Goal: Information Seeking & Learning: Learn about a topic

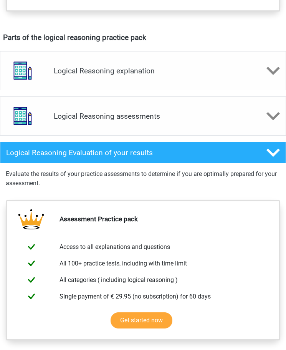
scroll to position [461, 0]
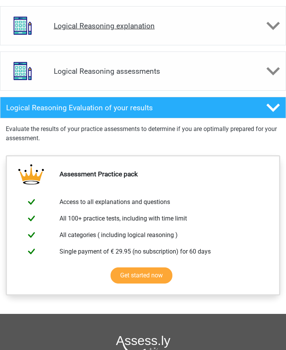
click at [136, 29] on h4 "Logical Reasoning explanation" at bounding box center [143, 26] width 179 height 9
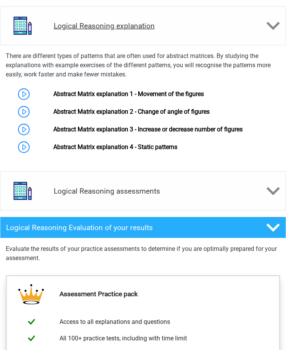
click at [136, 29] on h4 "Logical Reasoning explanation" at bounding box center [143, 26] width 179 height 9
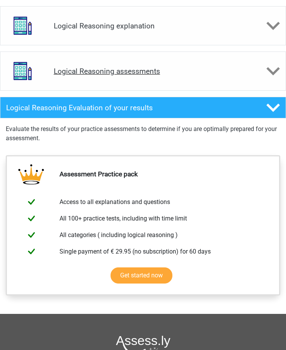
click at [136, 74] on h4 "Logical Reasoning assessments" at bounding box center [143, 71] width 179 height 9
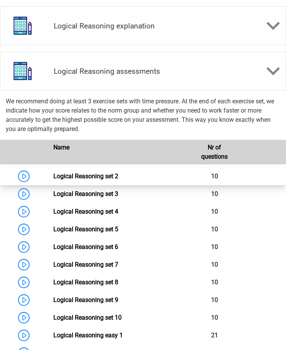
click at [53, 176] on link "Logical Reasoning set 2" at bounding box center [85, 175] width 65 height 7
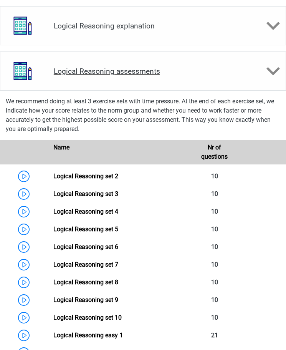
click at [255, 79] on div "Logical Reasoning assessments" at bounding box center [143, 70] width 286 height 39
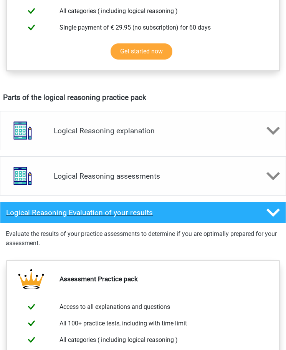
scroll to position [346, 0]
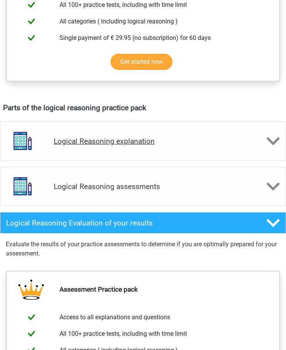
click at [131, 141] on h4 "Logical Reasoning explanation" at bounding box center [143, 141] width 179 height 9
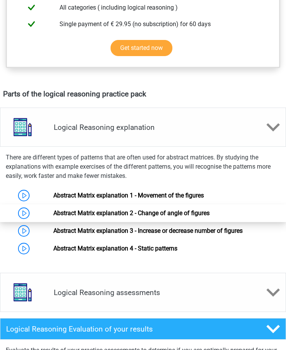
scroll to position [384, 0]
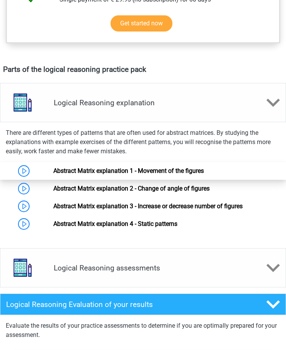
click at [53, 167] on link "Abstract Matrix explanation 1 - Movement of the figures" at bounding box center [128, 170] width 151 height 7
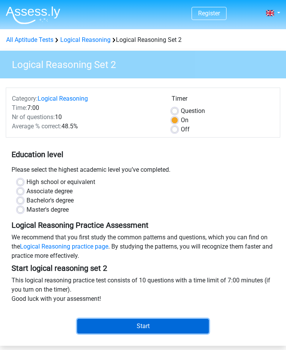
click at [162, 327] on input "Start" at bounding box center [143, 326] width 132 height 15
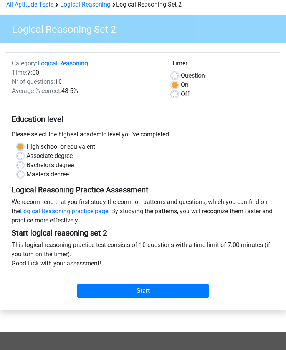
scroll to position [38, 0]
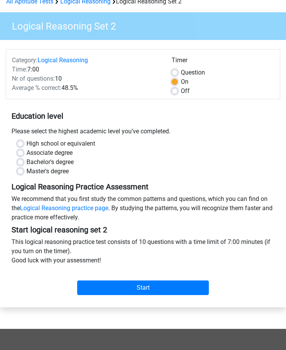
click at [121, 156] on div "Associate degree" at bounding box center [143, 152] width 252 height 9
click at [27, 163] on label "Bachelor's degree" at bounding box center [50, 161] width 47 height 9
click at [21, 163] on input "Bachelor's degree" at bounding box center [20, 161] width 6 height 8
radio input "true"
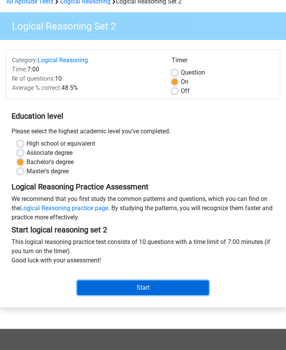
click at [129, 288] on input "Start" at bounding box center [143, 287] width 132 height 15
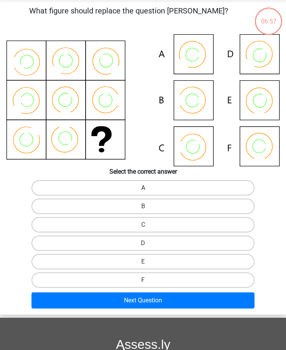
scroll to position [38, 0]
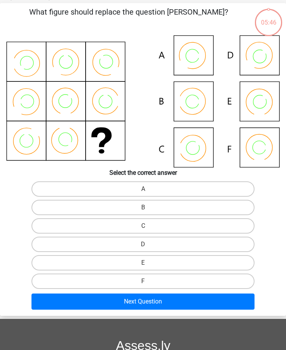
click at [196, 55] on icon at bounding box center [197, 56] width 7 height 6
click at [155, 190] on label "A" at bounding box center [143, 188] width 224 height 15
click at [148, 190] on input "A" at bounding box center [145, 191] width 5 height 5
radio input "true"
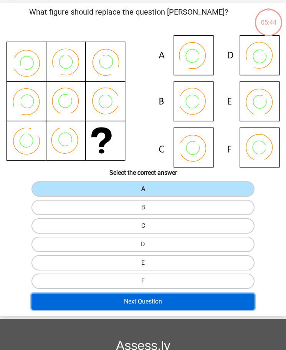
click at [156, 300] on button "Next Question" at bounding box center [143, 301] width 224 height 16
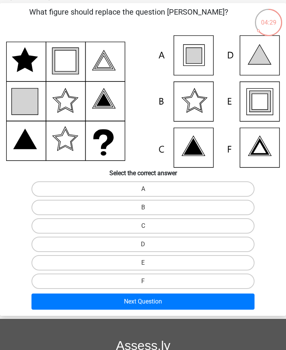
click at [194, 134] on icon at bounding box center [143, 101] width 274 height 132
click at [194, 147] on icon at bounding box center [193, 147] width 18 height 16
click at [262, 149] on icon at bounding box center [260, 148] width 14 height 12
click at [159, 230] on label "C" at bounding box center [143, 225] width 224 height 15
click at [148, 230] on input "C" at bounding box center [145, 228] width 5 height 5
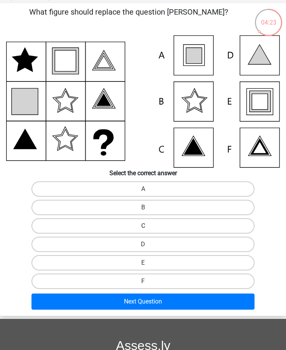
radio input "true"
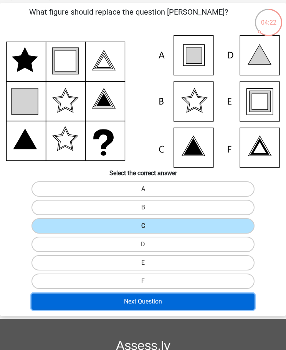
click at [159, 302] on button "Next Question" at bounding box center [143, 301] width 224 height 16
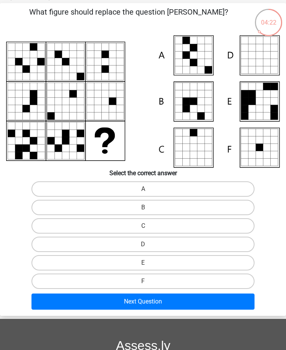
scroll to position [31, 0]
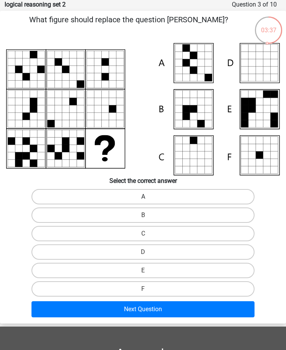
click at [139, 199] on label "A" at bounding box center [143, 196] width 224 height 15
click at [143, 199] on input "A" at bounding box center [145, 199] width 5 height 5
radio input "true"
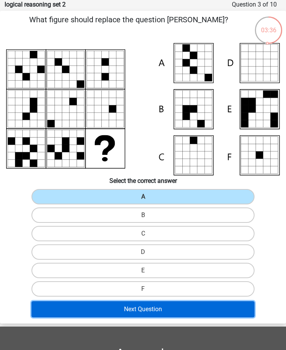
click at [162, 307] on button "Next Question" at bounding box center [143, 309] width 224 height 16
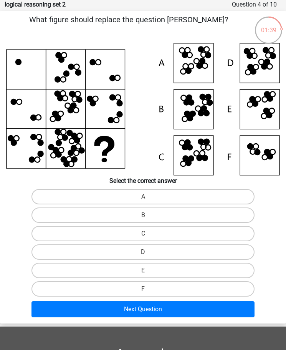
click at [146, 253] on input "D" at bounding box center [145, 254] width 5 height 5
radio input "true"
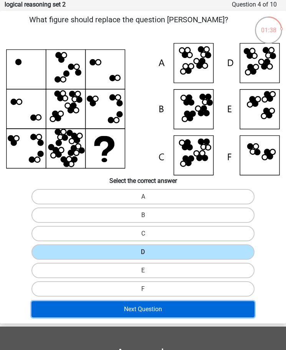
click at [155, 315] on button "Next Question" at bounding box center [143, 309] width 224 height 16
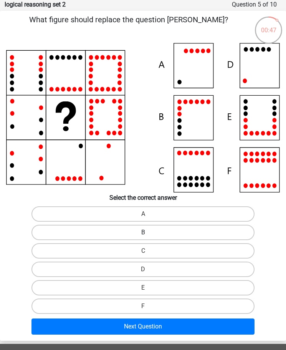
click at [140, 231] on label "B" at bounding box center [143, 232] width 224 height 15
click at [143, 232] on input "B" at bounding box center [145, 234] width 5 height 5
radio input "true"
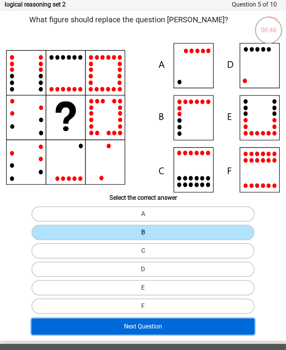
click at [178, 332] on button "Next Question" at bounding box center [143, 326] width 224 height 16
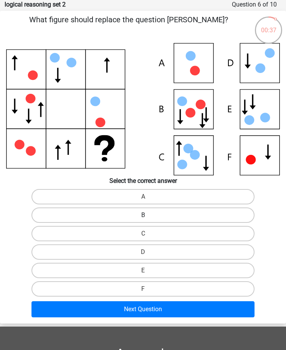
click at [135, 216] on label "B" at bounding box center [143, 214] width 224 height 15
click at [143, 216] on input "B" at bounding box center [145, 217] width 5 height 5
radio input "true"
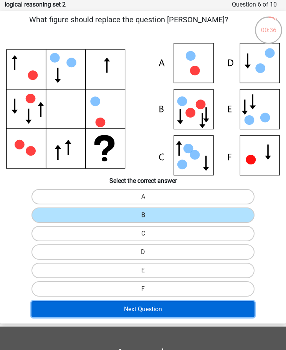
click at [162, 311] on button "Next Question" at bounding box center [143, 309] width 224 height 16
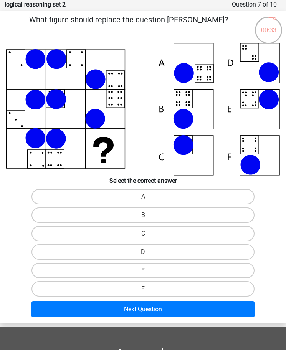
click at [75, 262] on div "E" at bounding box center [142, 270] width 285 height 18
click at [140, 270] on label "E" at bounding box center [143, 270] width 224 height 15
click at [143, 270] on input "E" at bounding box center [145, 272] width 5 height 5
radio input "true"
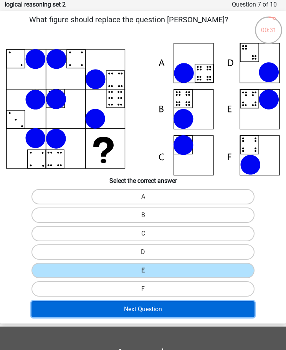
click at [152, 309] on button "Next Question" at bounding box center [143, 309] width 224 height 16
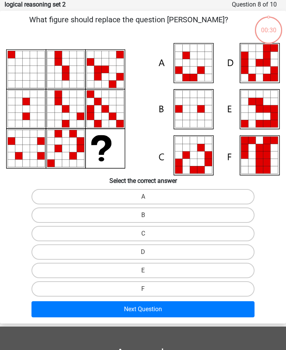
click at [187, 243] on div "D" at bounding box center [142, 252] width 285 height 18
click at [182, 252] on label "D" at bounding box center [143, 251] width 224 height 15
click at [148, 252] on input "D" at bounding box center [145, 254] width 5 height 5
radio input "true"
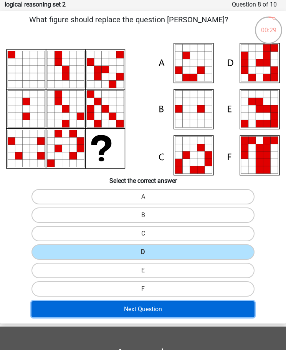
click at [178, 309] on button "Next Question" at bounding box center [143, 309] width 224 height 16
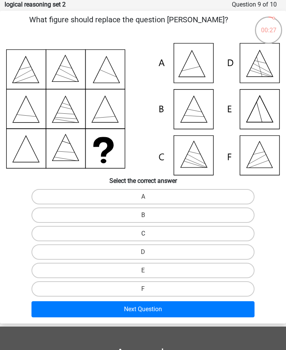
click at [179, 235] on label "C" at bounding box center [143, 233] width 224 height 15
click at [148, 235] on input "C" at bounding box center [145, 236] width 5 height 5
radio input "true"
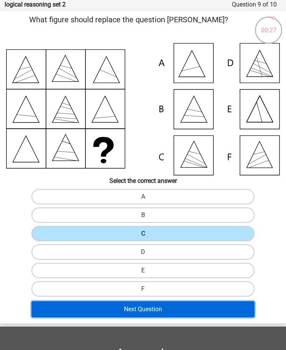
click at [170, 311] on button "Next Question" at bounding box center [143, 309] width 224 height 16
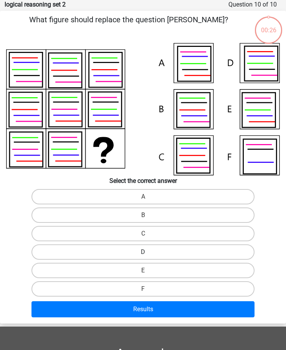
click at [176, 249] on label "D" at bounding box center [143, 251] width 224 height 15
click at [148, 252] on input "D" at bounding box center [145, 254] width 5 height 5
radio input "true"
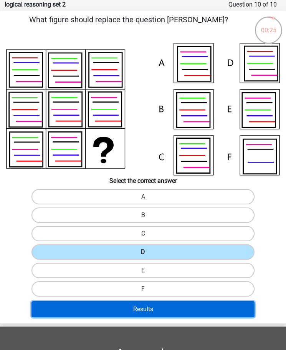
click at [169, 310] on button "Results" at bounding box center [143, 309] width 224 height 16
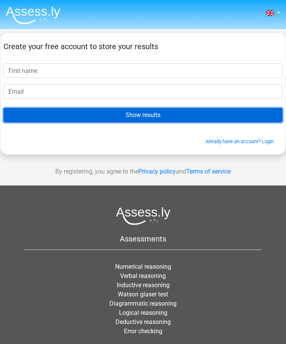
click at [147, 115] on input "Show results" at bounding box center [142, 115] width 279 height 15
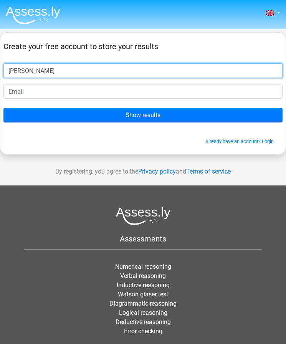
type input "isak"
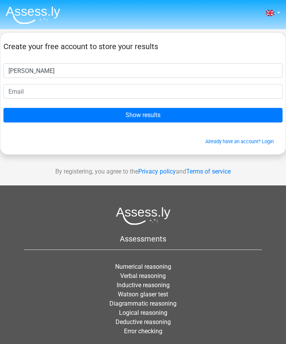
click at [58, 103] on form "Create your free account to store your results isak Show results Already have a…" at bounding box center [142, 93] width 279 height 103
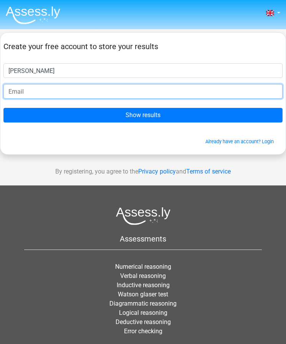
click at [58, 92] on input "email" at bounding box center [142, 91] width 279 height 15
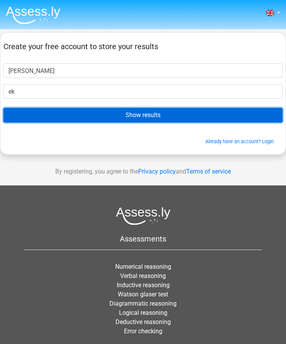
click at [117, 112] on input "Show results" at bounding box center [142, 115] width 279 height 15
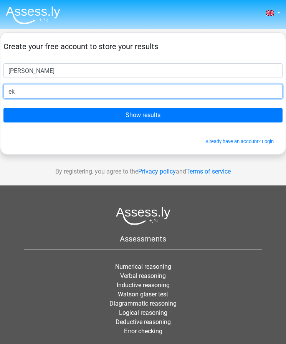
click at [37, 88] on input "ek" at bounding box center [142, 91] width 279 height 15
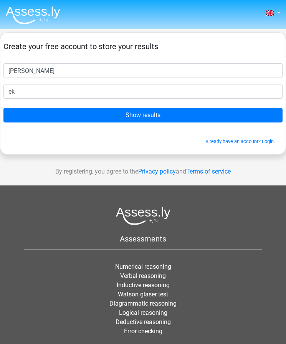
click at [29, 132] on form "Create your free account to store your results isak ek Show results Already hav…" at bounding box center [142, 93] width 279 height 103
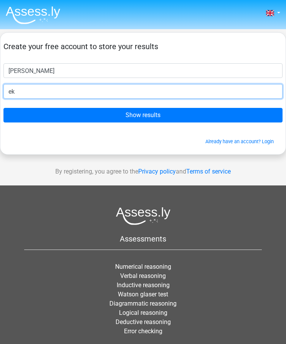
click at [18, 92] on input "ek" at bounding box center [142, 91] width 279 height 15
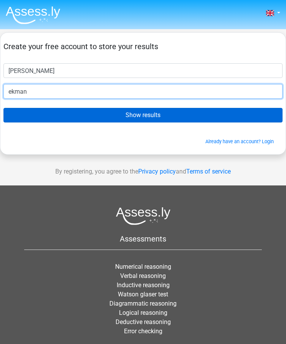
type input "ekman"
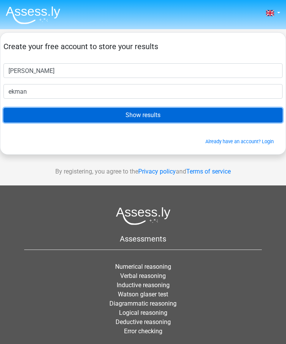
click at [68, 118] on input "Show results" at bounding box center [142, 115] width 279 height 15
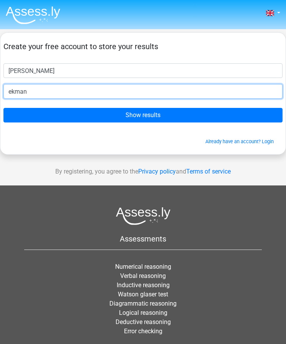
drag, startPoint x: 41, startPoint y: 88, endPoint x: -3, endPoint y: 86, distance: 44.6
click at [0, 86] on html "Nederlands English" at bounding box center [143, 194] width 286 height 388
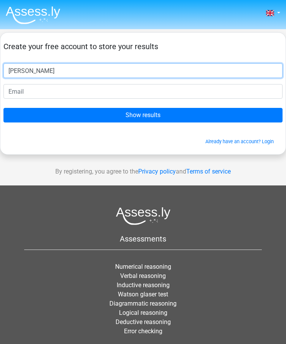
click at [40, 76] on input "isak" at bounding box center [142, 70] width 279 height 15
drag, startPoint x: 38, startPoint y: 73, endPoint x: -4, endPoint y: 70, distance: 42.4
click at [0, 70] on html "Nederlands English" at bounding box center [143, 194] width 286 height 388
type input "[PERSON_NAME]"
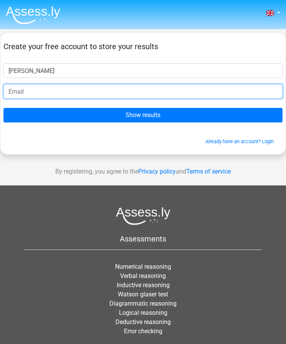
click at [45, 90] on input "email" at bounding box center [142, 91] width 279 height 15
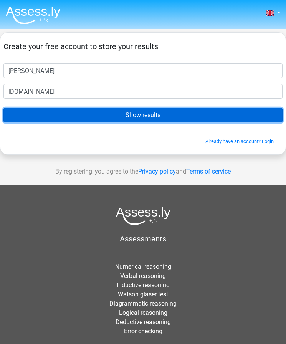
click at [137, 117] on input "Show results" at bounding box center [142, 115] width 279 height 15
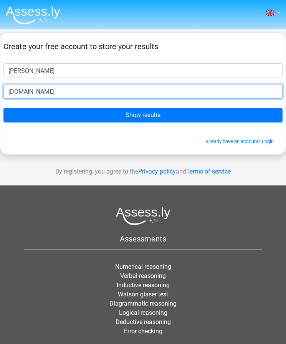
click at [31, 92] on input "isak994.gmail.com" at bounding box center [142, 91] width 279 height 15
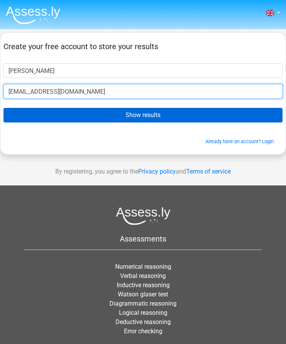
type input "[EMAIL_ADDRESS][DOMAIN_NAME]"
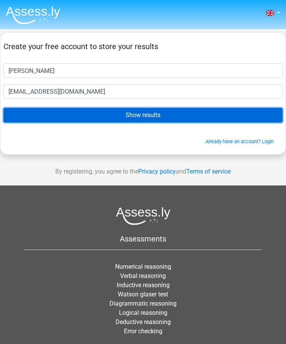
click at [70, 112] on input "Show results" at bounding box center [142, 115] width 279 height 15
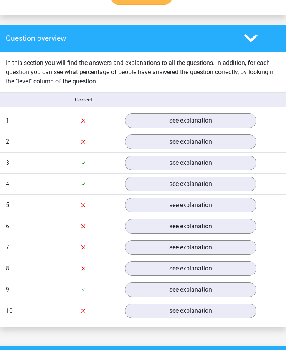
scroll to position [615, 0]
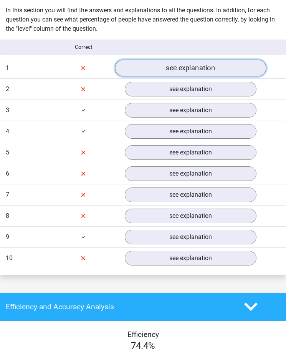
click at [186, 68] on link "see explanation" at bounding box center [190, 68] width 151 height 17
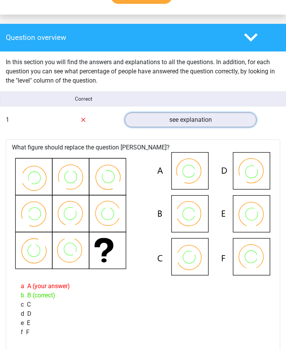
scroll to position [538, 0]
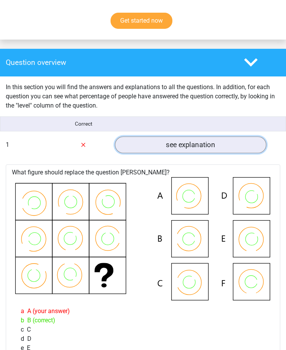
click at [173, 147] on link "see explanation" at bounding box center [190, 144] width 151 height 17
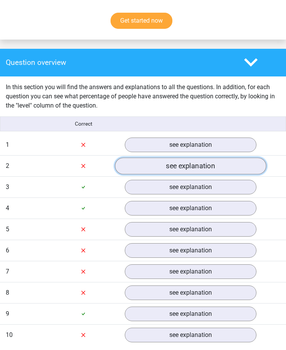
click at [172, 164] on link "see explanation" at bounding box center [190, 165] width 151 height 17
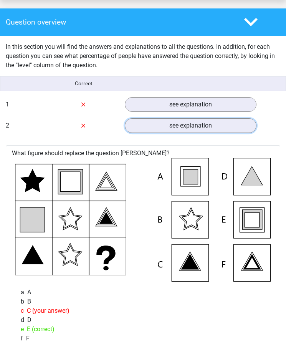
scroll to position [576, 0]
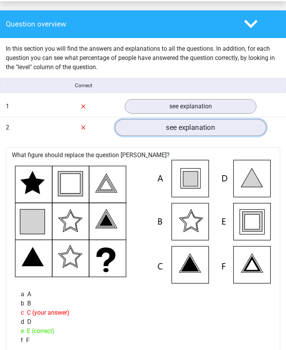
click at [173, 125] on link "see explanation" at bounding box center [190, 127] width 151 height 17
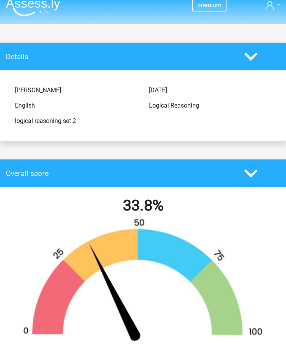
scroll to position [0, 0]
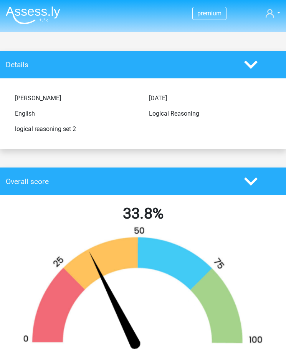
click at [31, 11] on img at bounding box center [33, 15] width 55 height 18
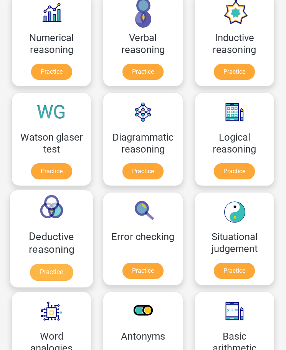
scroll to position [115, 0]
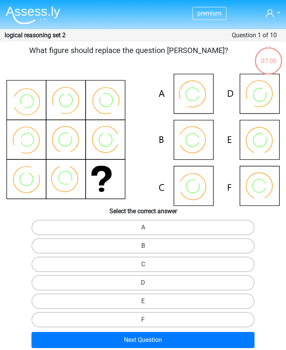
scroll to position [31, 0]
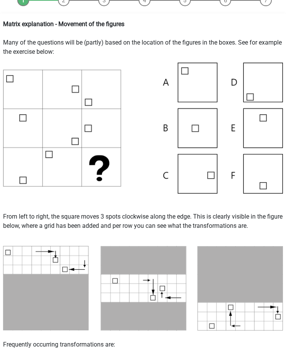
scroll to position [77, 0]
